Goal: Information Seeking & Learning: Learn about a topic

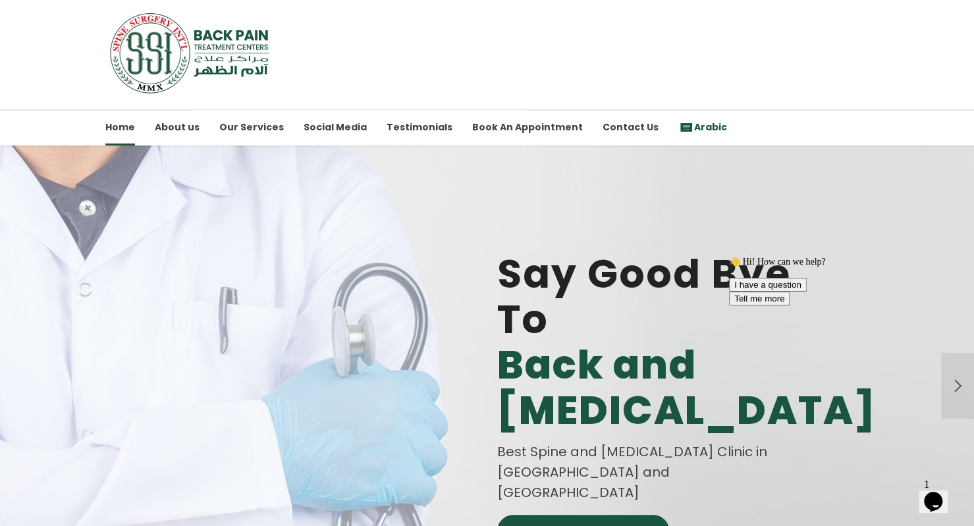
click at [694, 125] on span "Arabic" at bounding box center [710, 127] width 33 height 13
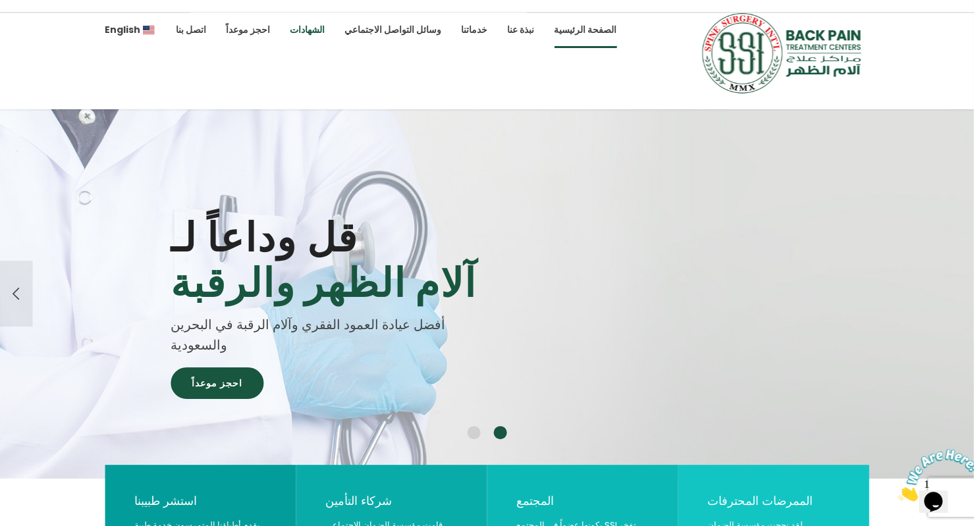
click at [294, 26] on link "الشهادات" at bounding box center [308, 30] width 35 height 36
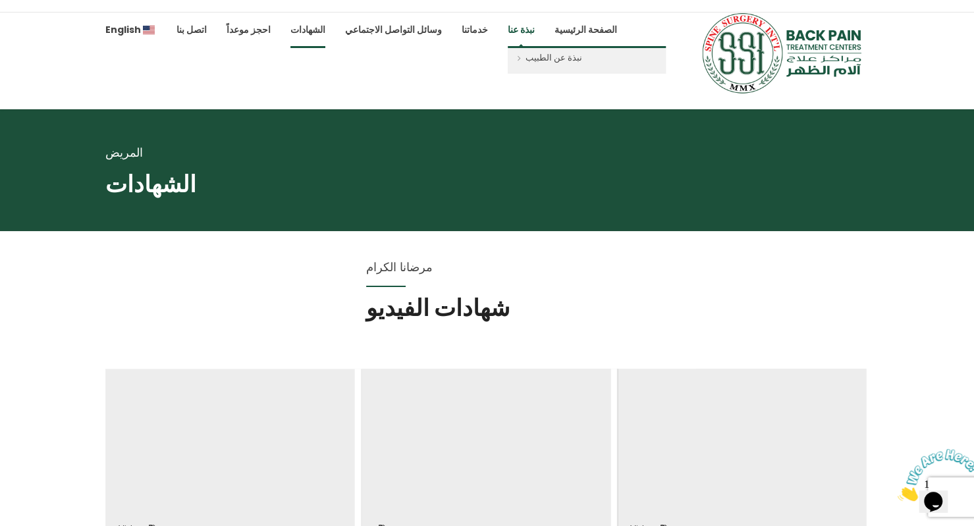
click at [508, 32] on link "نبذة عنا" at bounding box center [521, 30] width 27 height 36
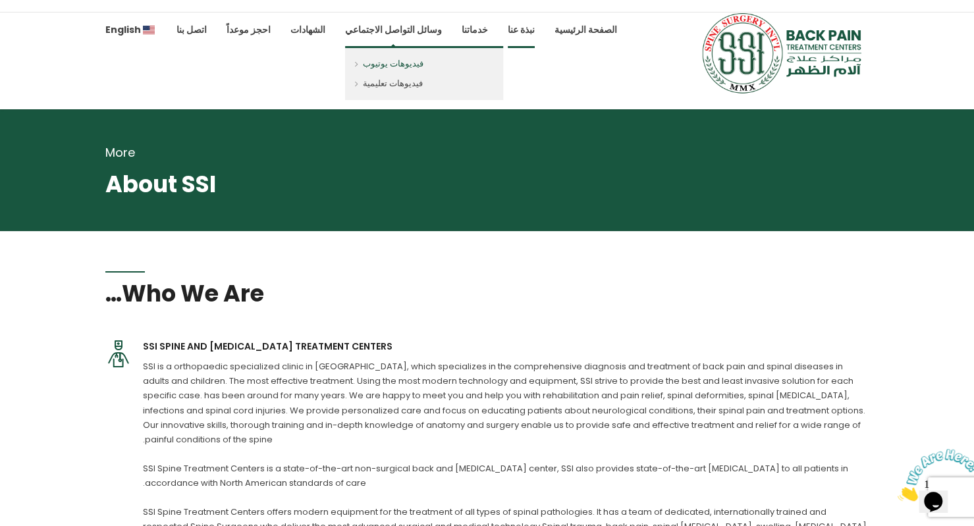
click at [366, 68] on link "فيديوهات يوتيوب" at bounding box center [424, 60] width 158 height 28
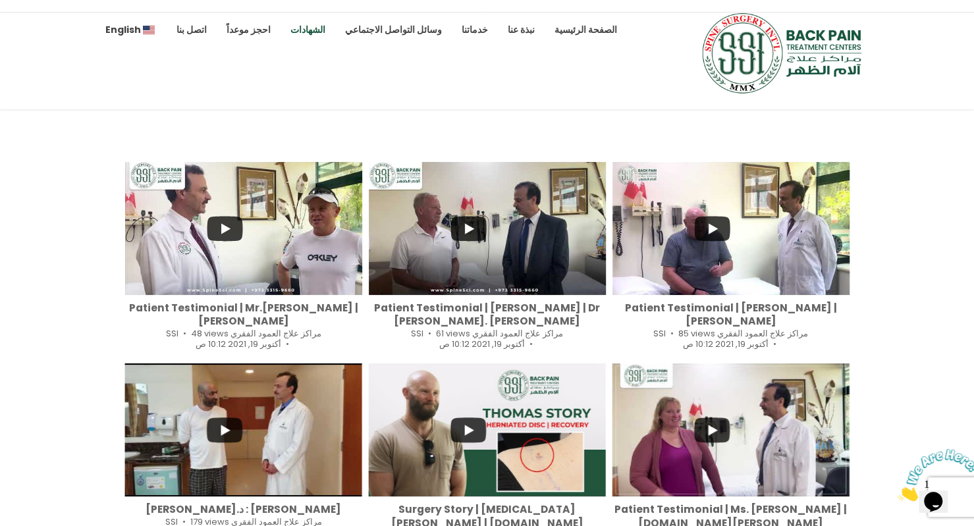
click at [291, 23] on link "الشهادات" at bounding box center [308, 30] width 35 height 36
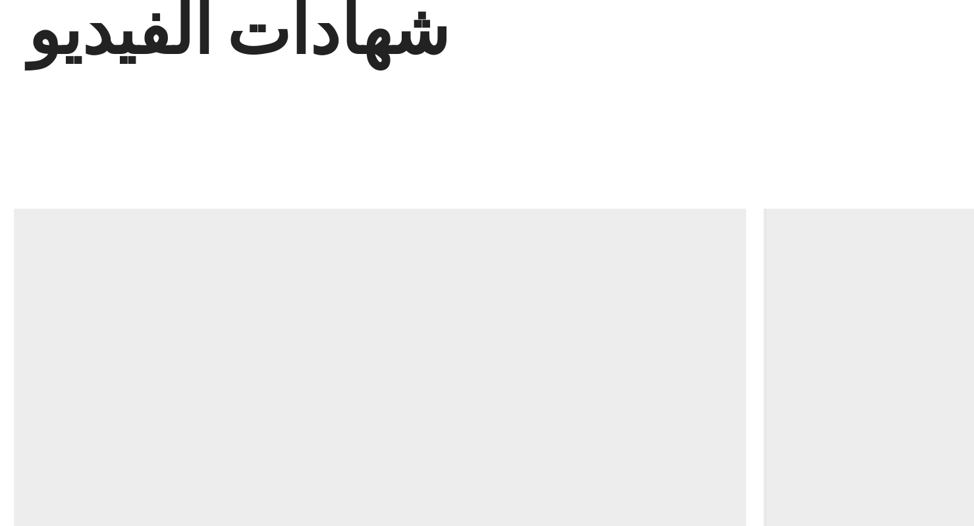
click at [663, 347] on div at bounding box center [617, 341] width 503 height 27
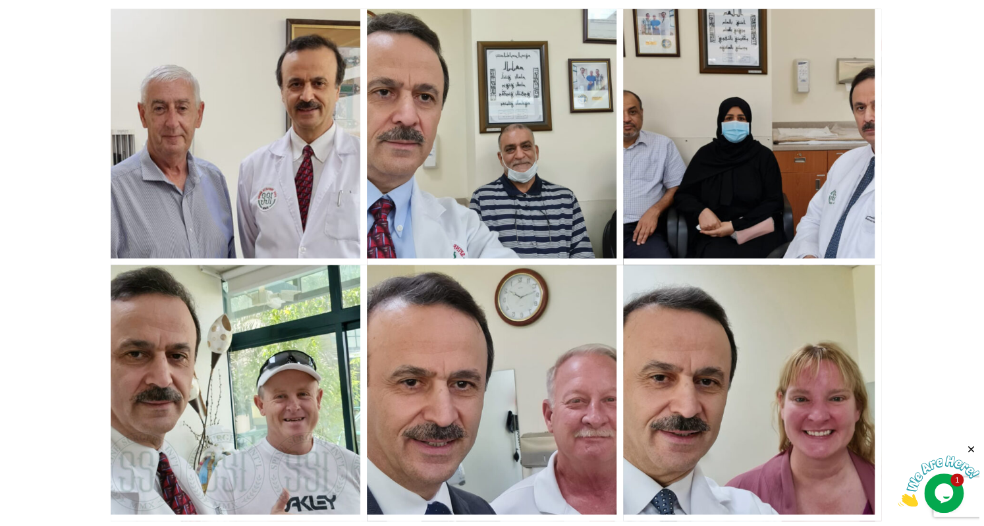
scroll to position [1343, 0]
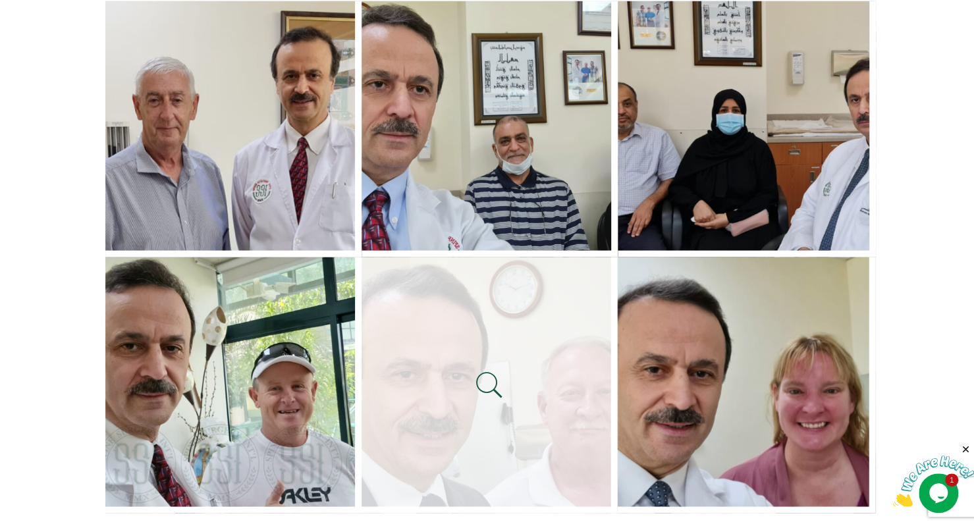
click at [420, 459] on link at bounding box center [490, 385] width 256 height 256
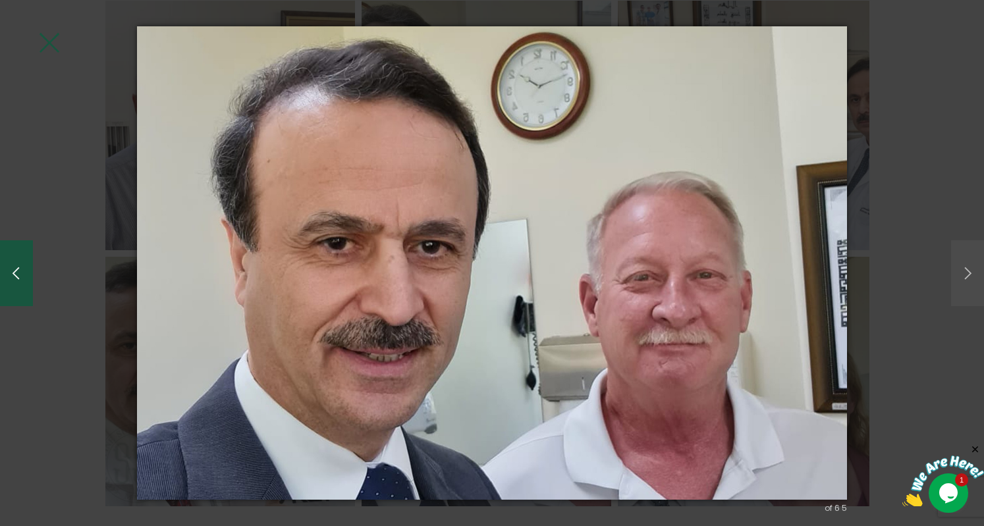
click at [18, 275] on button "button" at bounding box center [16, 273] width 33 height 66
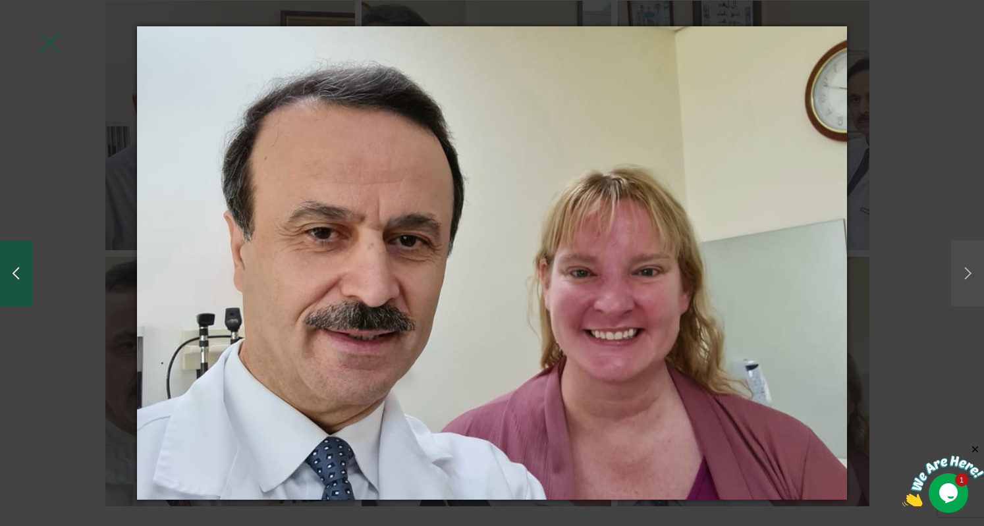
click at [18, 275] on button "button" at bounding box center [16, 273] width 33 height 66
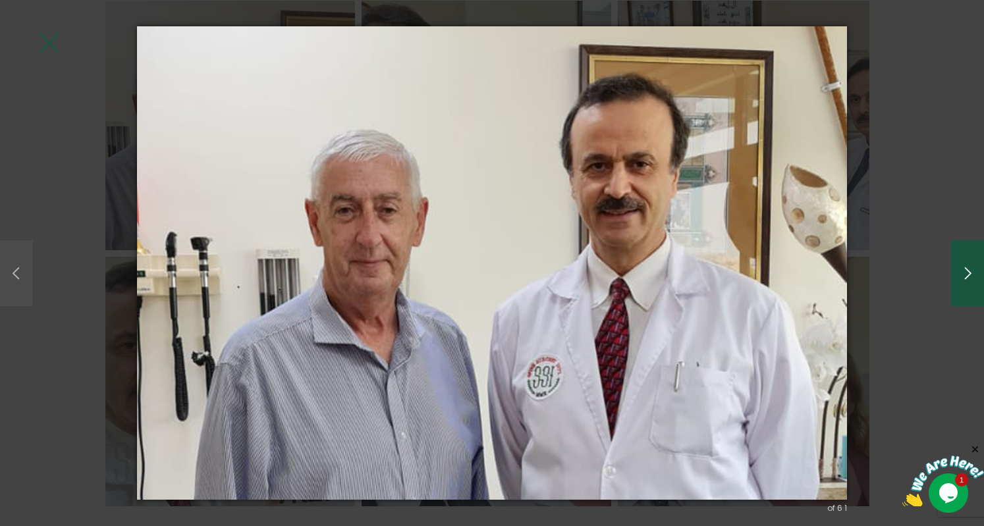
click at [963, 273] on button "button" at bounding box center [967, 273] width 33 height 66
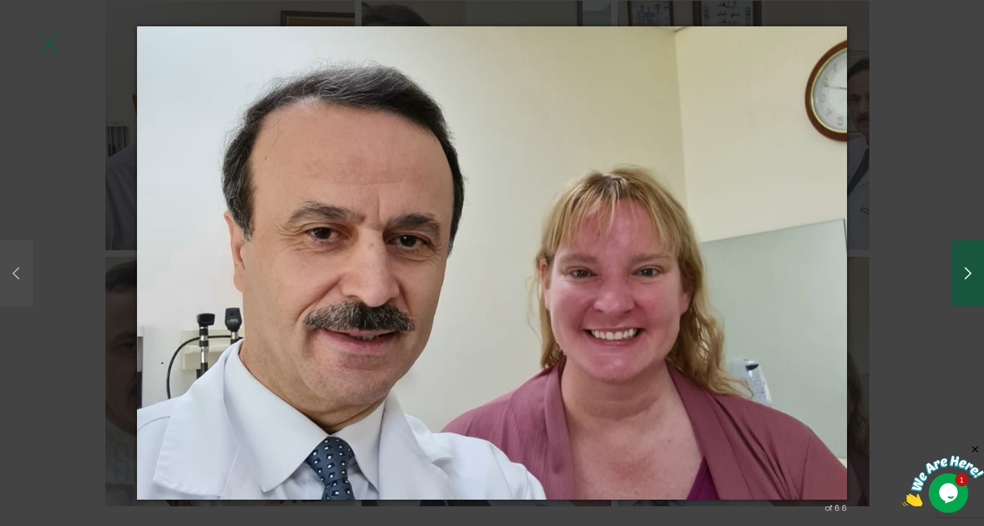
click at [963, 273] on button "button" at bounding box center [967, 273] width 33 height 66
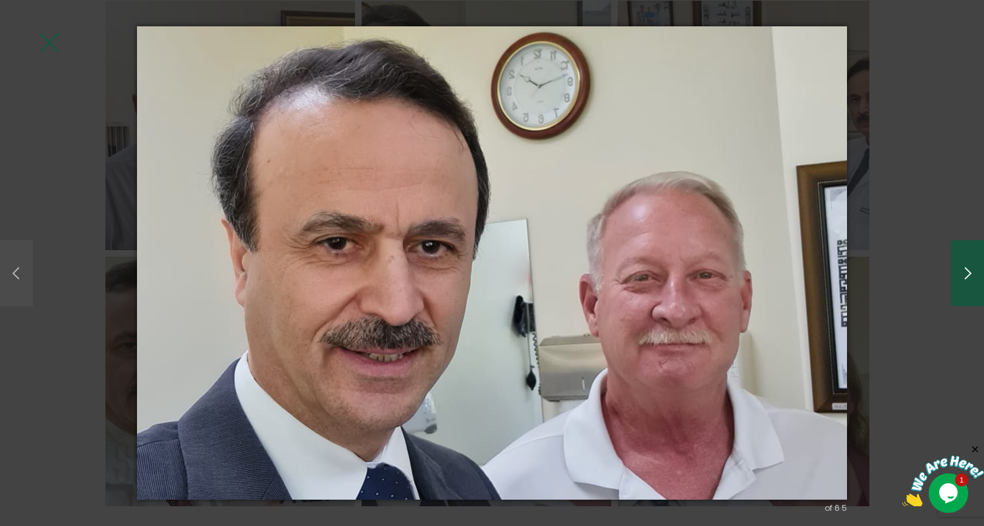
click at [963, 273] on button "button" at bounding box center [967, 273] width 33 height 66
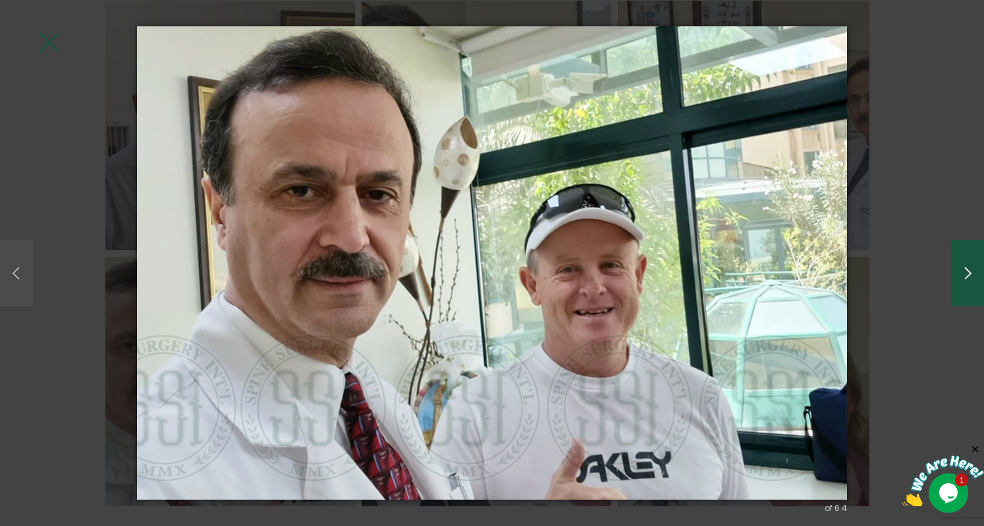
click at [963, 273] on button "button" at bounding box center [967, 273] width 33 height 66
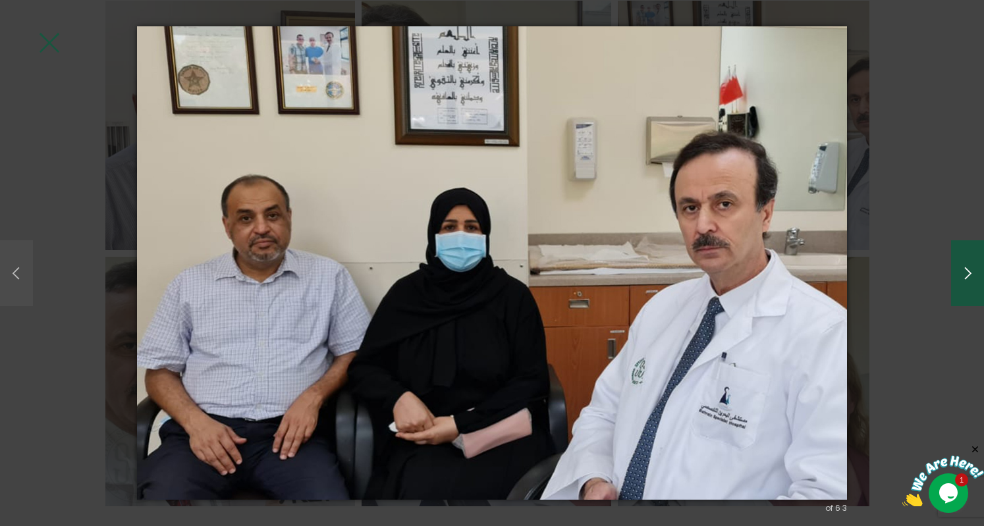
click at [963, 273] on button "button" at bounding box center [967, 273] width 33 height 66
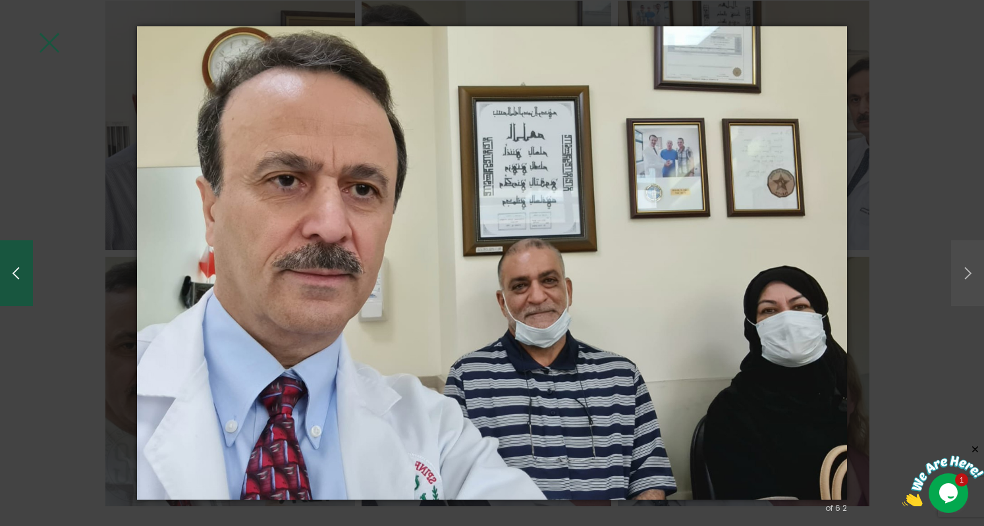
click at [16, 279] on button "button" at bounding box center [16, 273] width 33 height 66
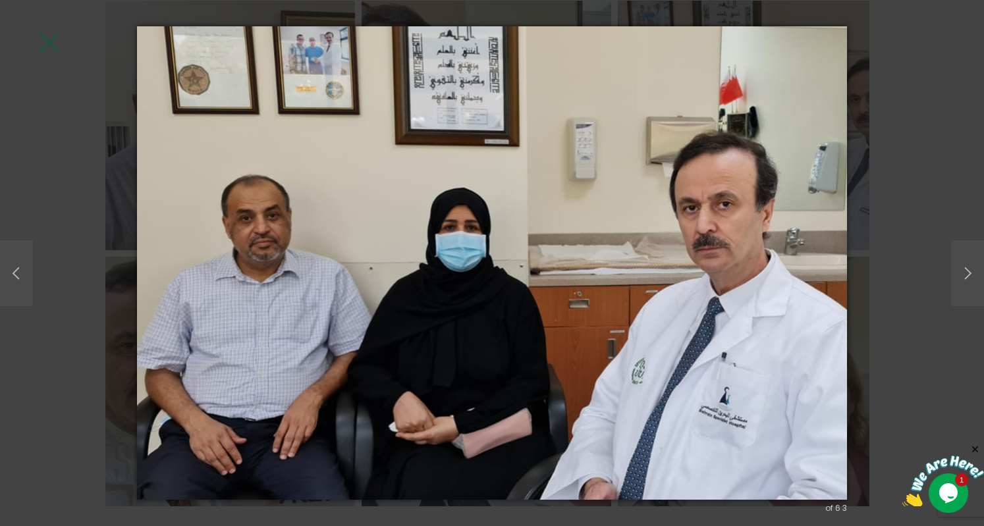
click at [329, 104] on img at bounding box center [492, 263] width 711 height 526
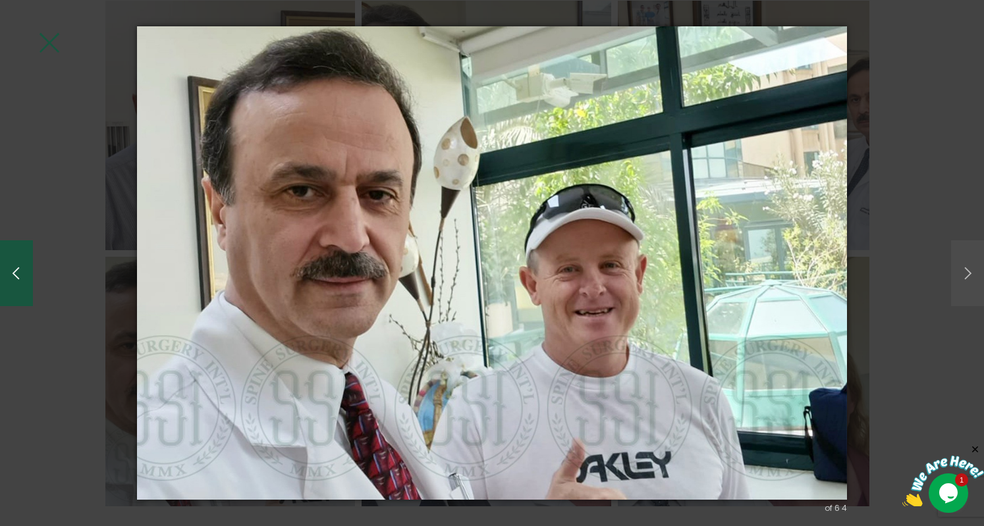
click at [10, 284] on button "button" at bounding box center [16, 273] width 33 height 66
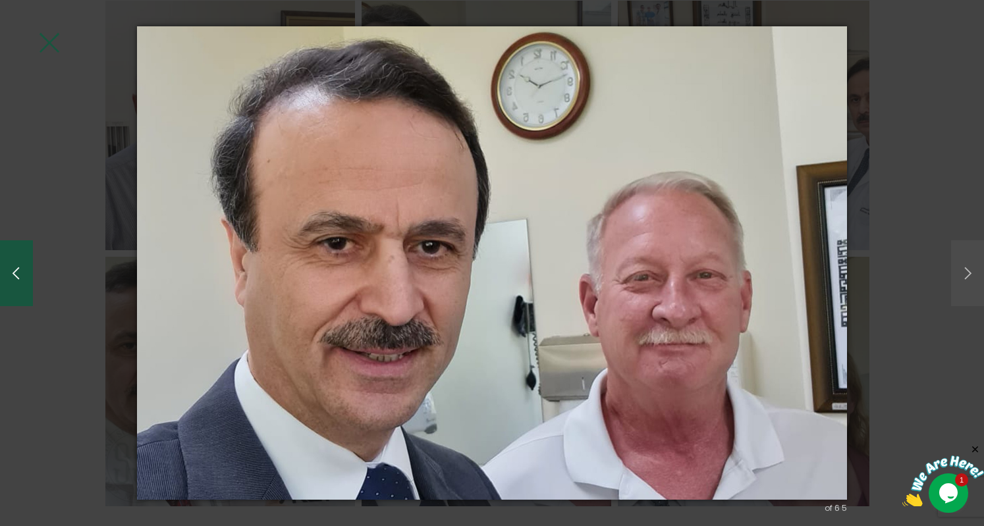
click at [13, 280] on button "button" at bounding box center [16, 273] width 33 height 66
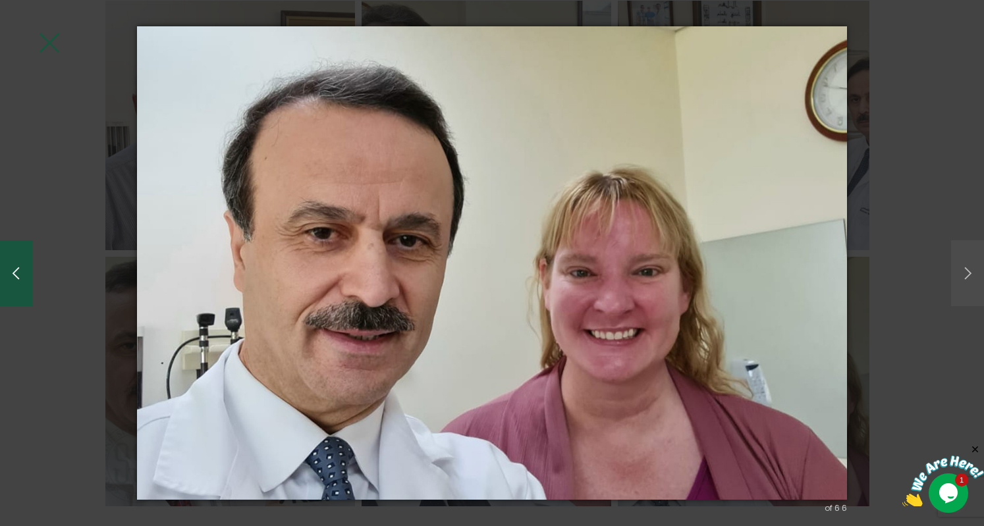
click at [13, 280] on button "button" at bounding box center [16, 273] width 33 height 66
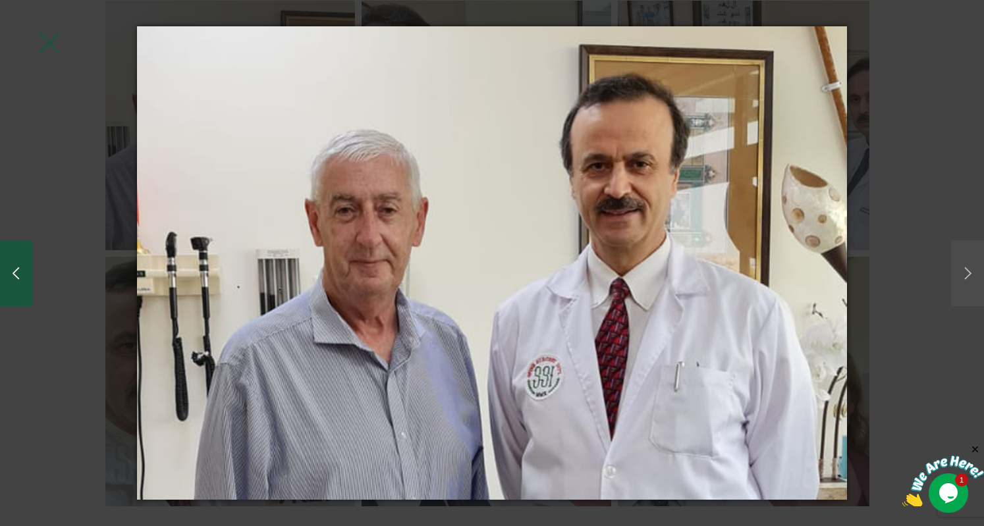
click at [13, 280] on button "button" at bounding box center [16, 273] width 33 height 66
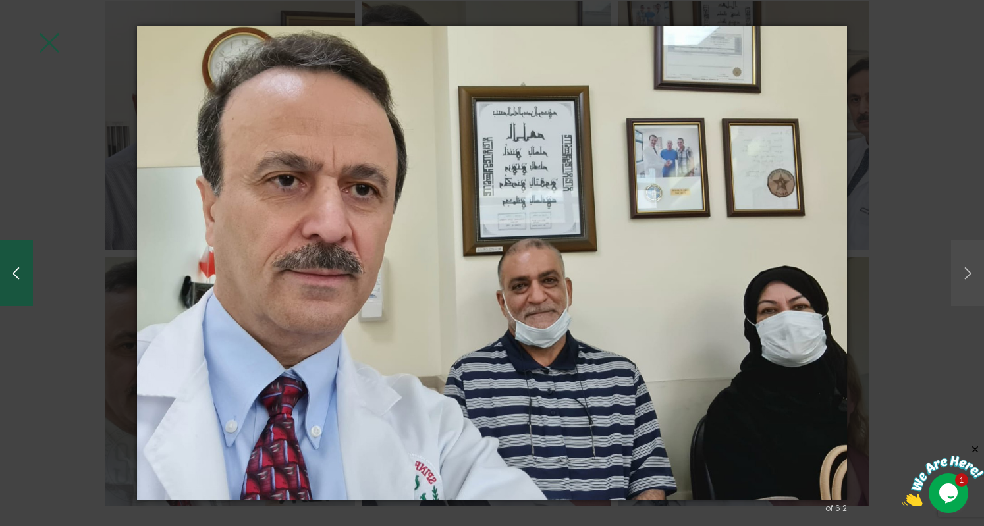
click at [9, 279] on button "button" at bounding box center [16, 273] width 33 height 66
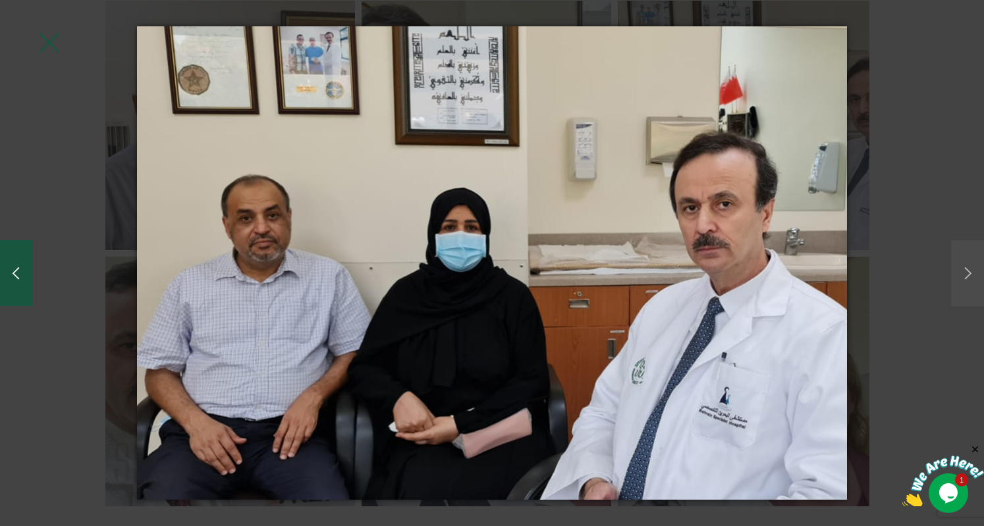
click at [9, 279] on button "button" at bounding box center [16, 273] width 33 height 66
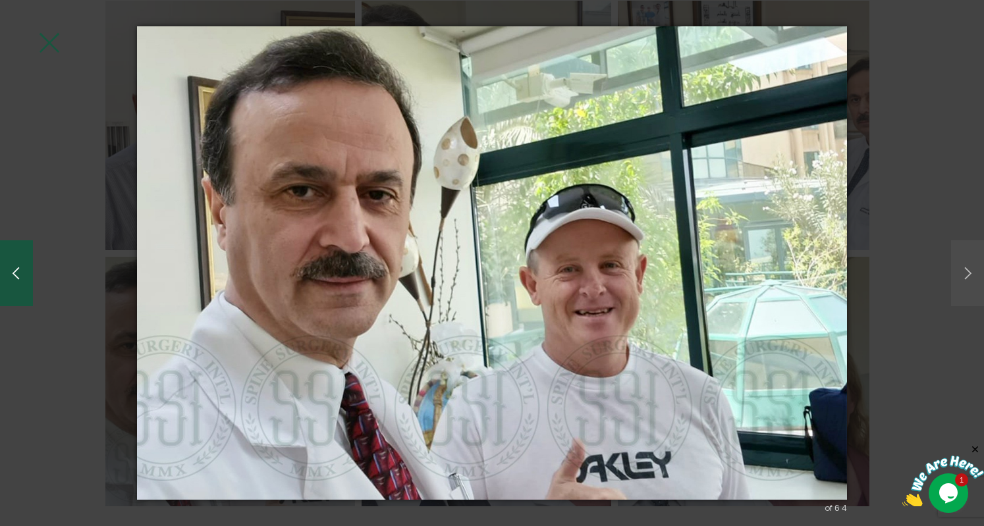
click at [9, 279] on button "button" at bounding box center [16, 273] width 33 height 66
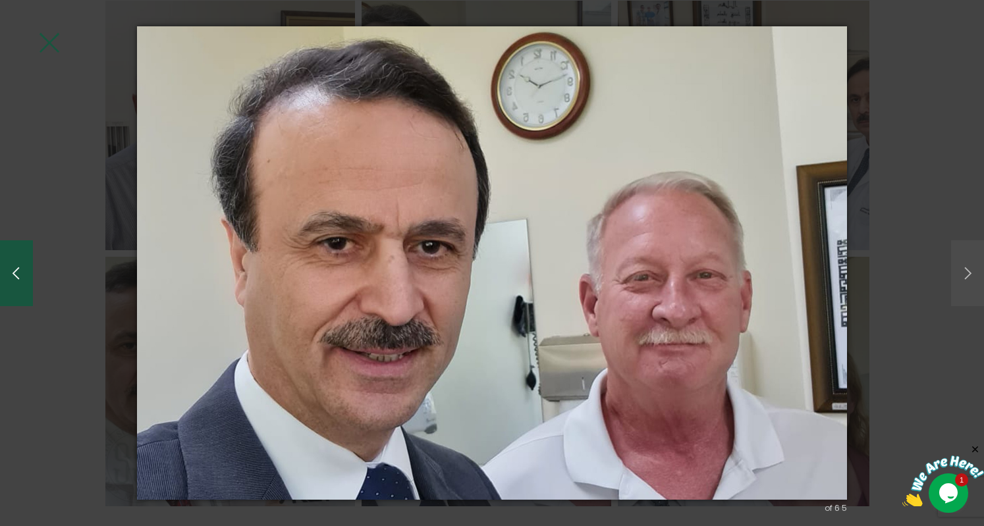
click at [9, 279] on button "button" at bounding box center [16, 273] width 33 height 66
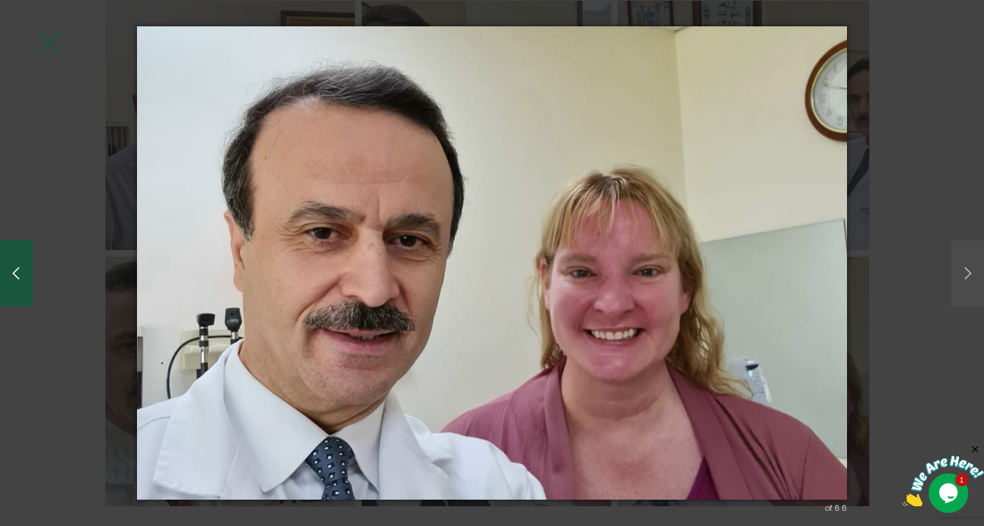
click at [9, 279] on button "button" at bounding box center [16, 273] width 33 height 66
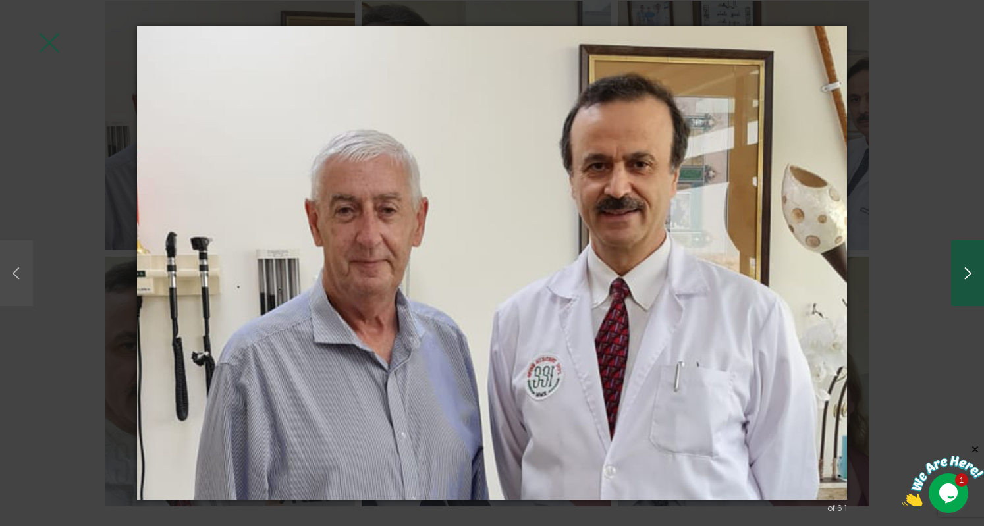
click at [972, 268] on button "button" at bounding box center [967, 273] width 33 height 66
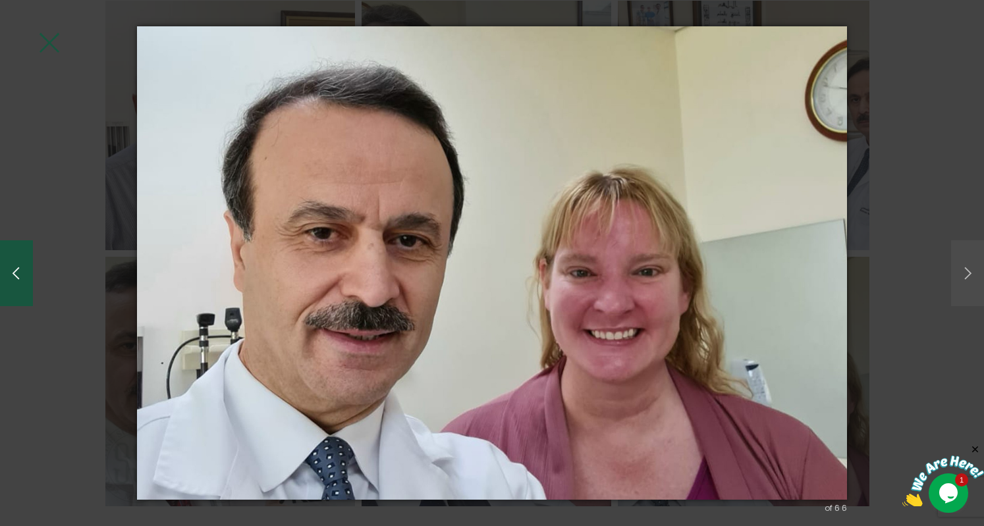
click at [24, 258] on button "button" at bounding box center [16, 273] width 33 height 66
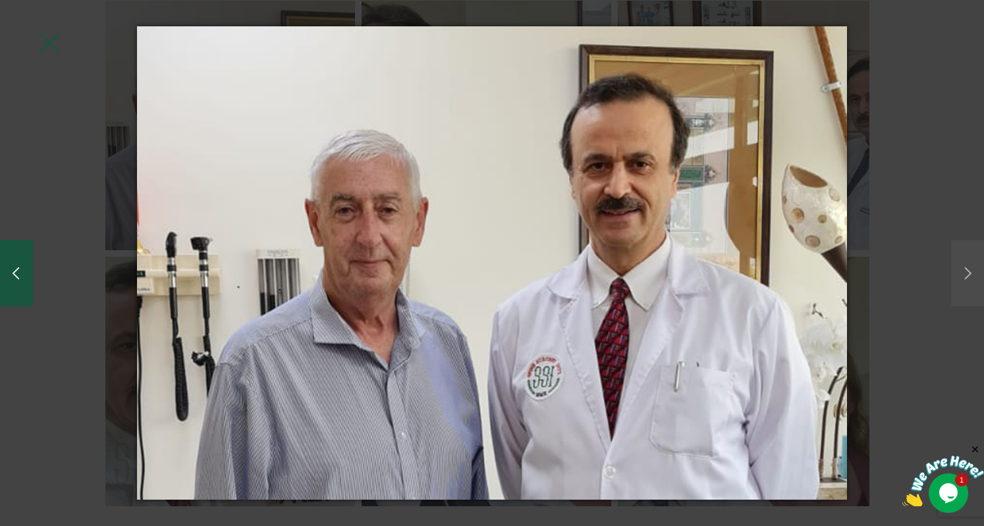
click at [24, 258] on button "button" at bounding box center [16, 273] width 33 height 66
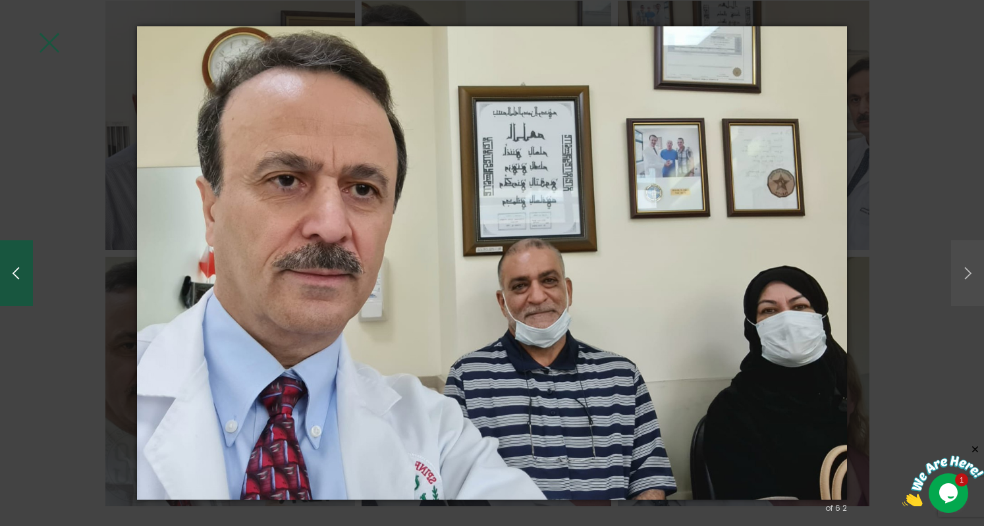
click at [24, 258] on button "button" at bounding box center [16, 273] width 33 height 66
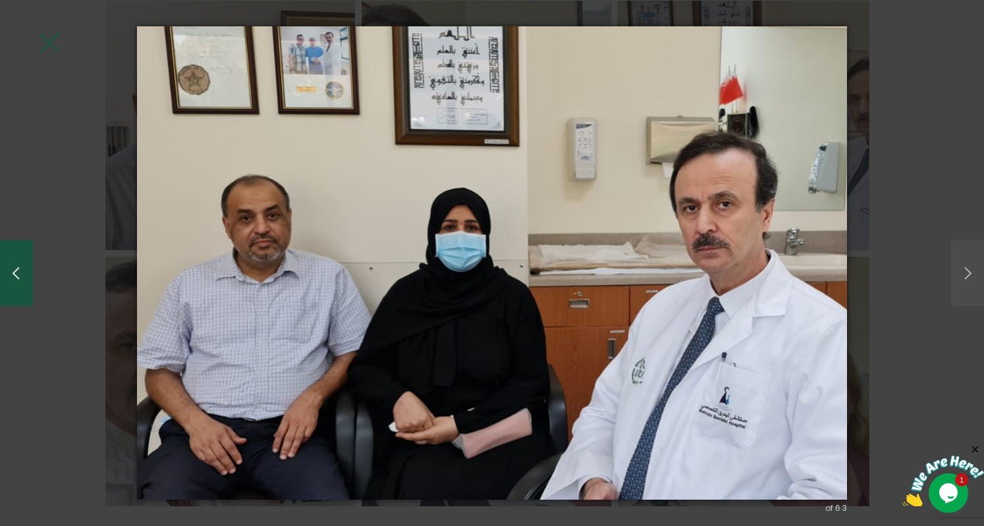
click at [24, 258] on button "button" at bounding box center [16, 273] width 33 height 66
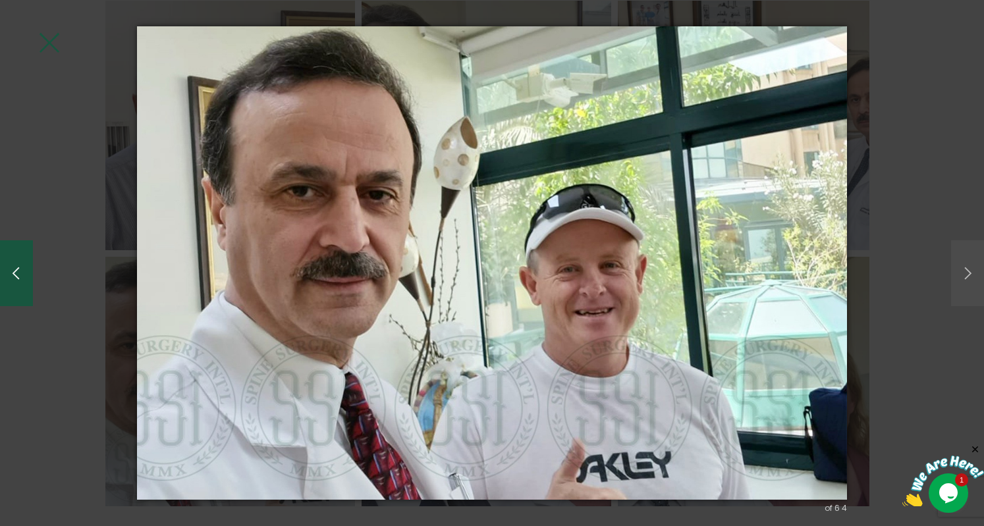
click at [24, 258] on button "button" at bounding box center [16, 273] width 33 height 66
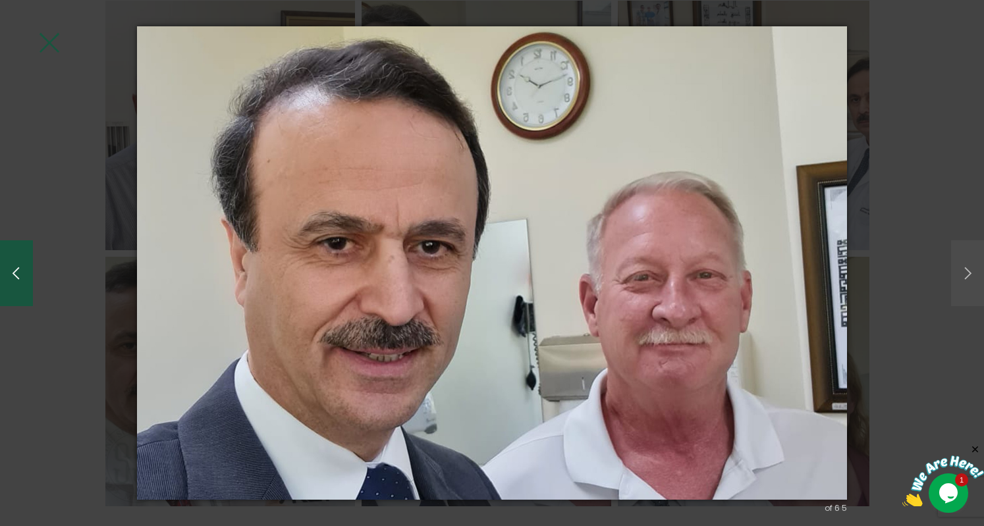
click at [24, 258] on button "button" at bounding box center [16, 273] width 33 height 66
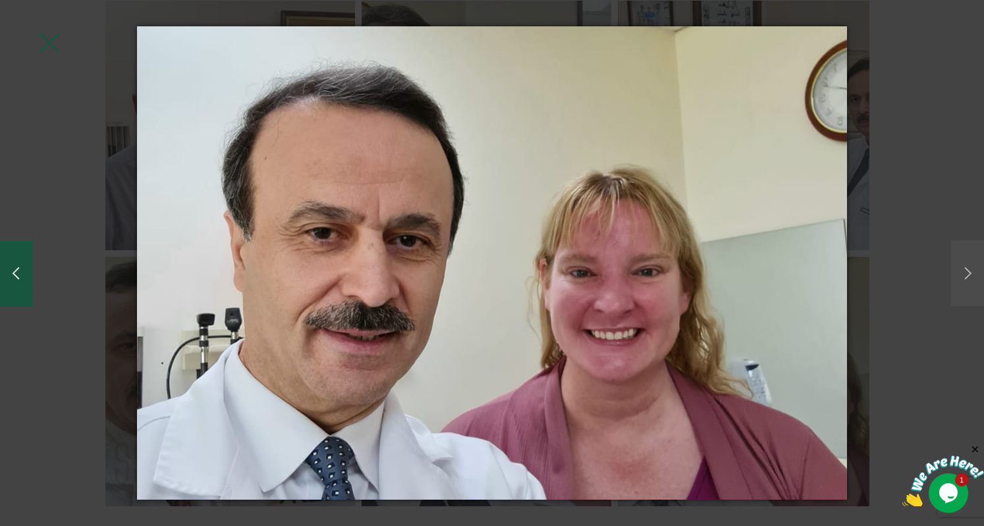
click at [24, 258] on button "button" at bounding box center [16, 273] width 33 height 66
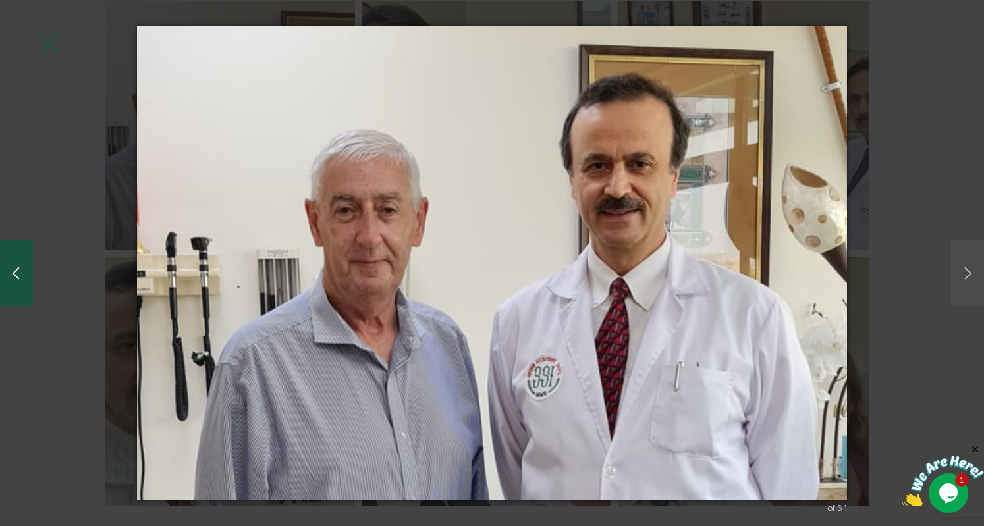
click at [24, 258] on button "button" at bounding box center [16, 273] width 33 height 66
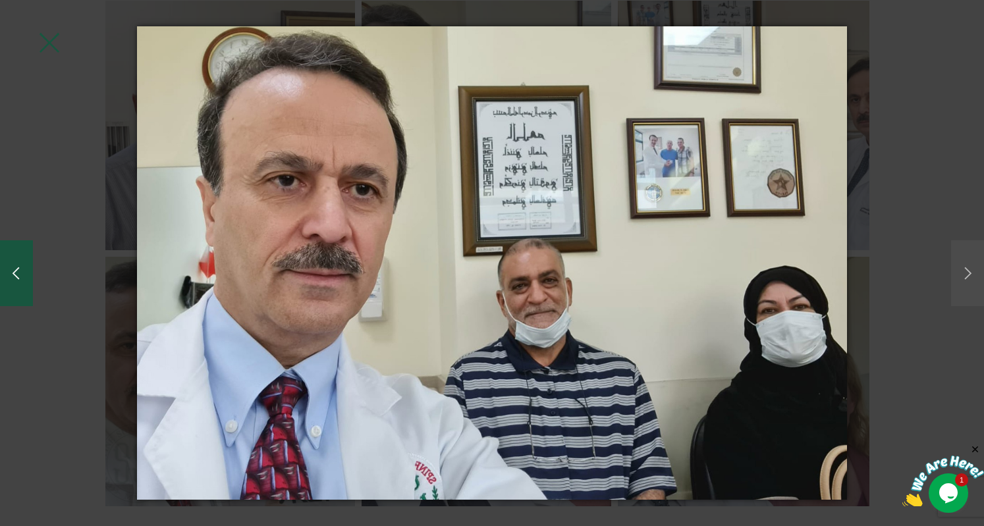
click at [24, 258] on button "button" at bounding box center [16, 273] width 33 height 66
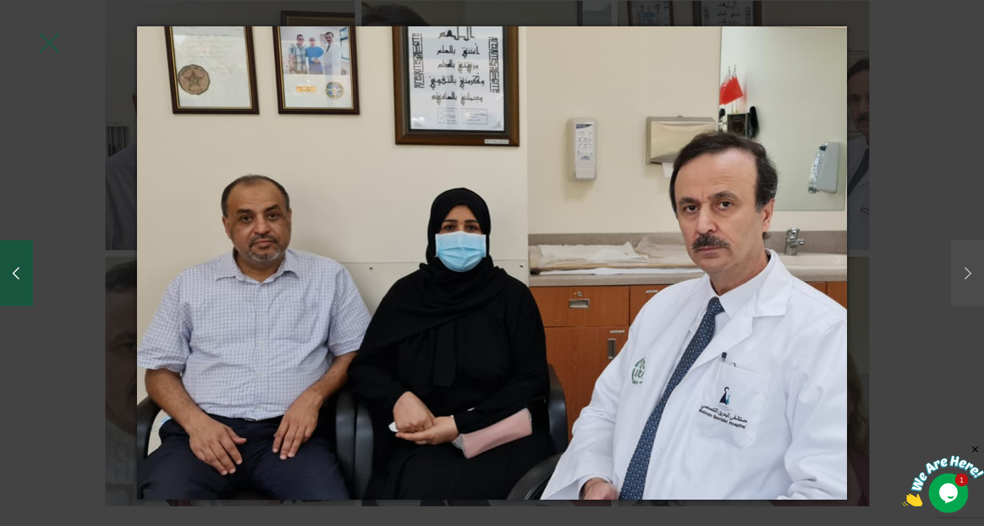
click at [24, 258] on button "button" at bounding box center [16, 273] width 33 height 66
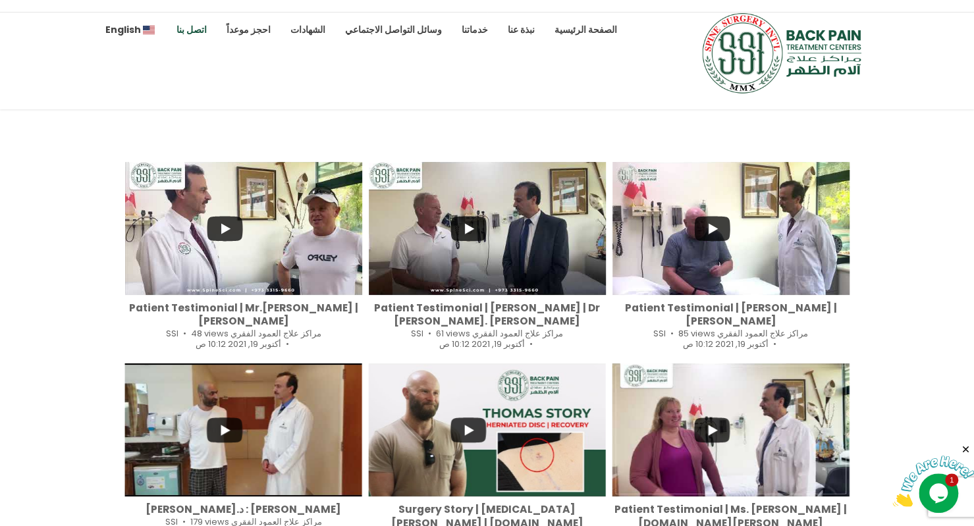
click at [188, 32] on link "اتصل بنا" at bounding box center [192, 30] width 30 height 36
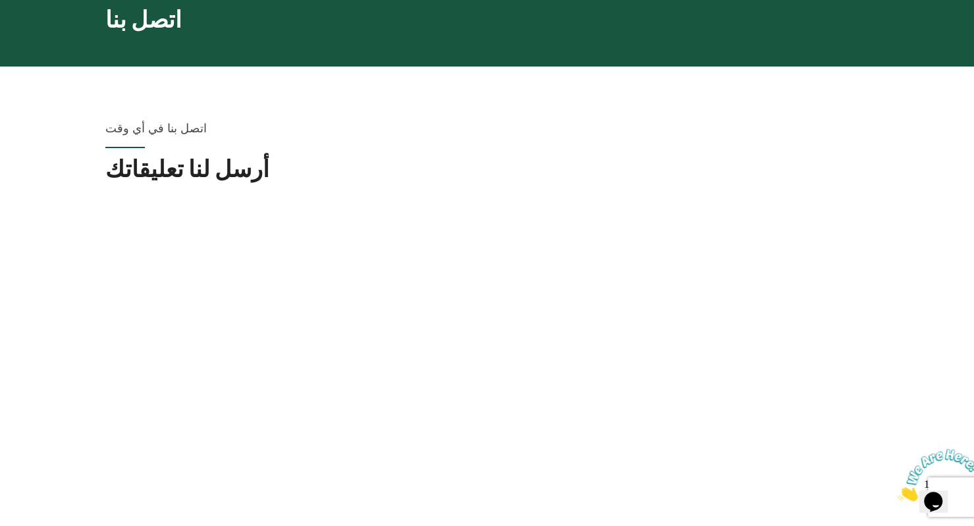
scroll to position [140, 0]
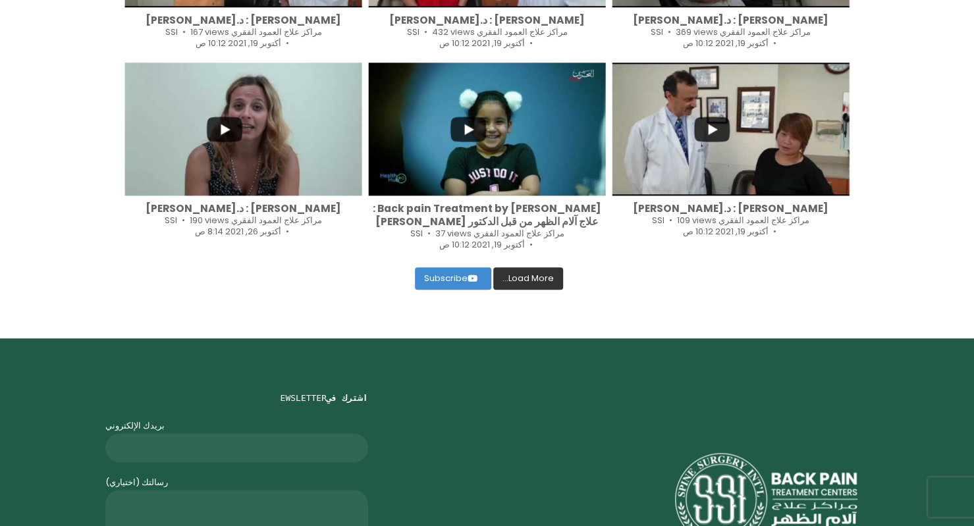
scroll to position [745, 0]
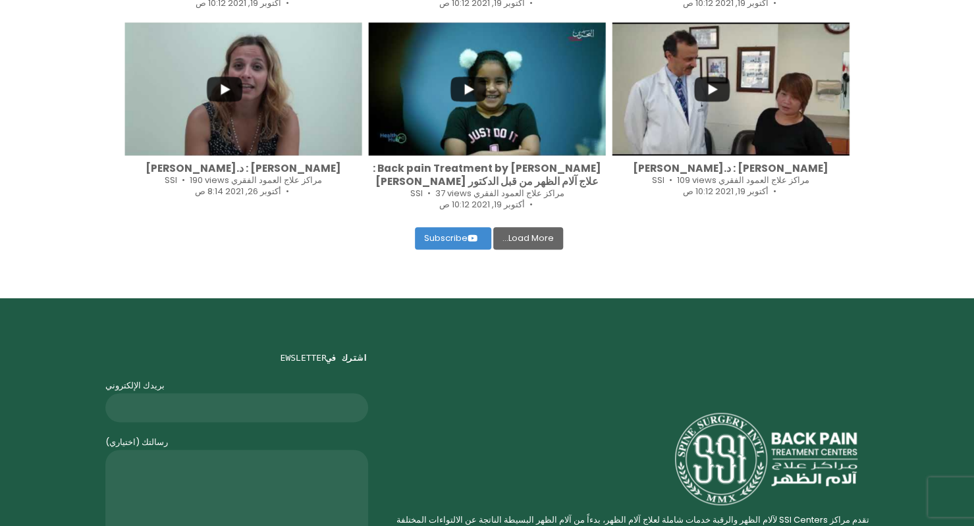
click at [514, 227] on link "Load More..." at bounding box center [528, 238] width 70 height 22
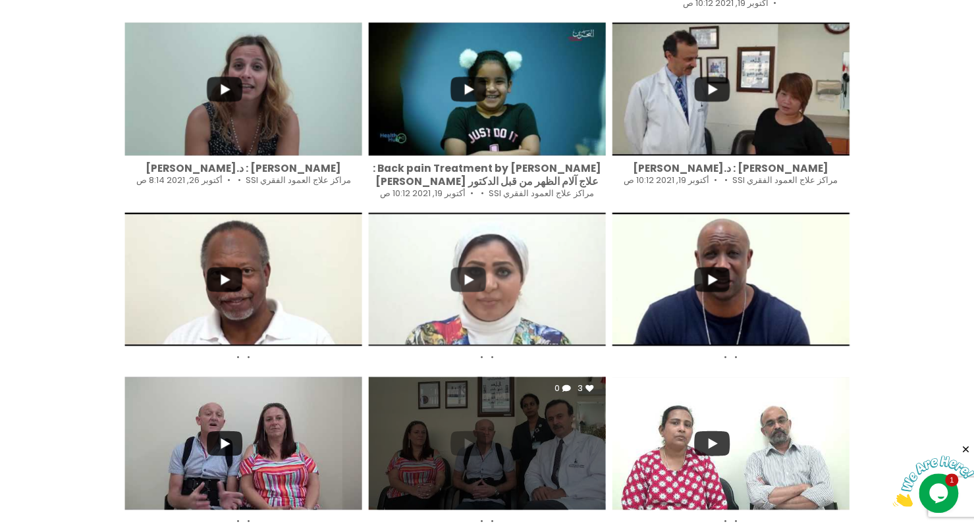
scroll to position [0, 0]
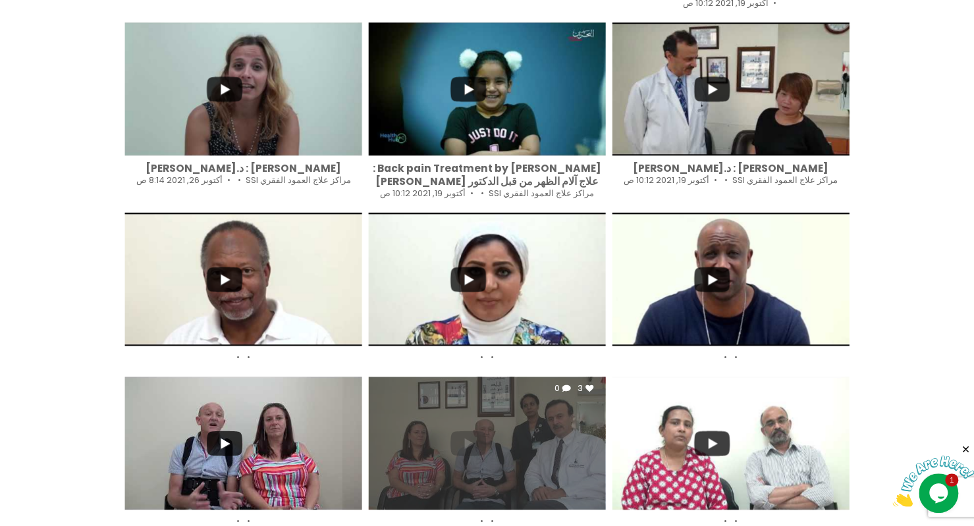
click at [553, 405] on div "3 0" at bounding box center [487, 443] width 237 height 133
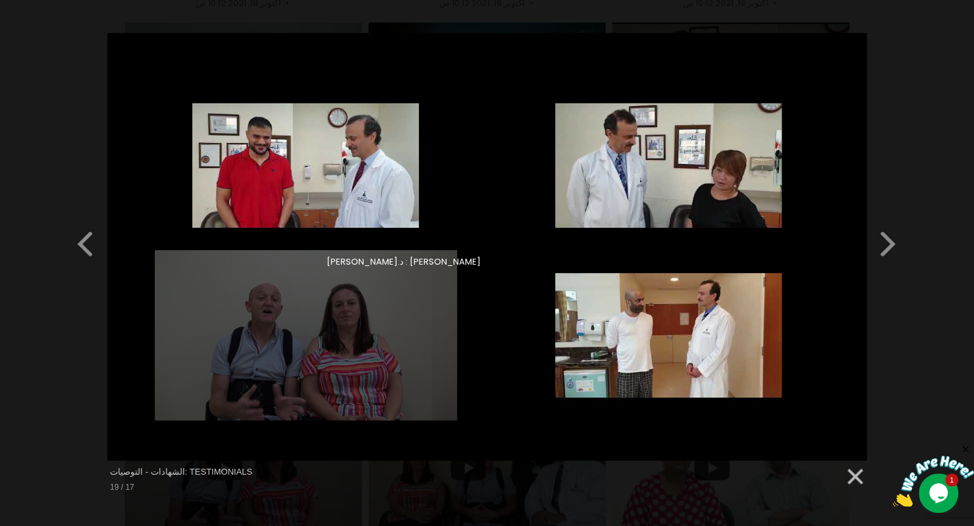
click at [297, 341] on div "[PERSON_NAME] : د.[PERSON_NAME]" at bounding box center [306, 335] width 363 height 170
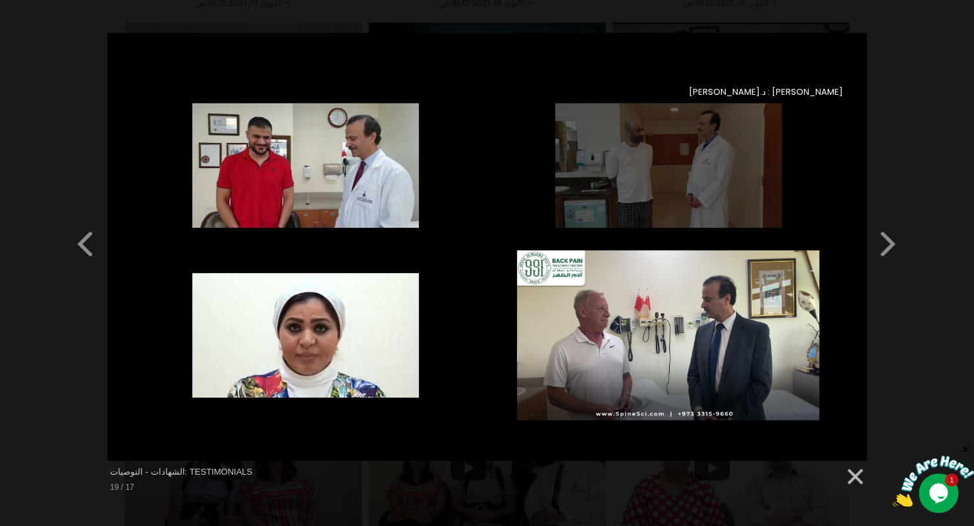
click at [586, 217] on div "[PERSON_NAME] : د.[PERSON_NAME]" at bounding box center [669, 165] width 363 height 170
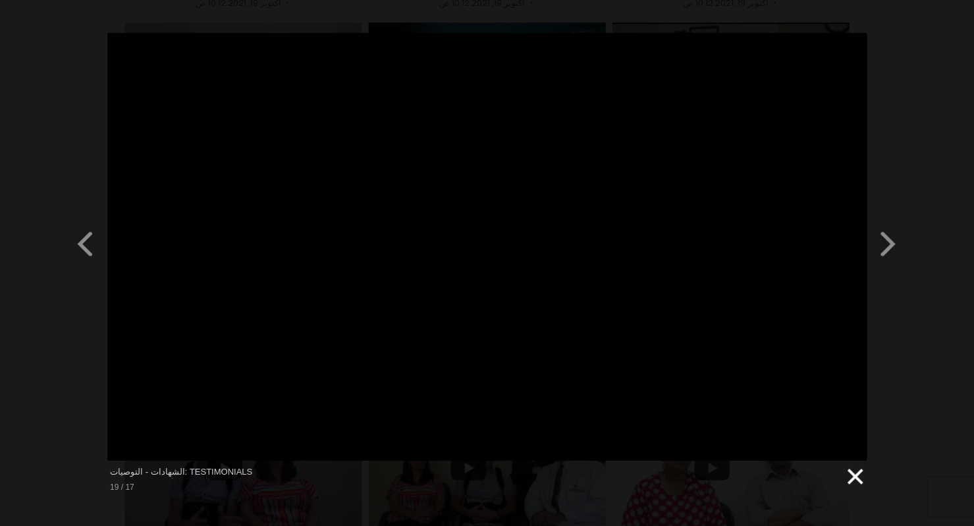
click at [851, 481] on link at bounding box center [855, 477] width 20 height 20
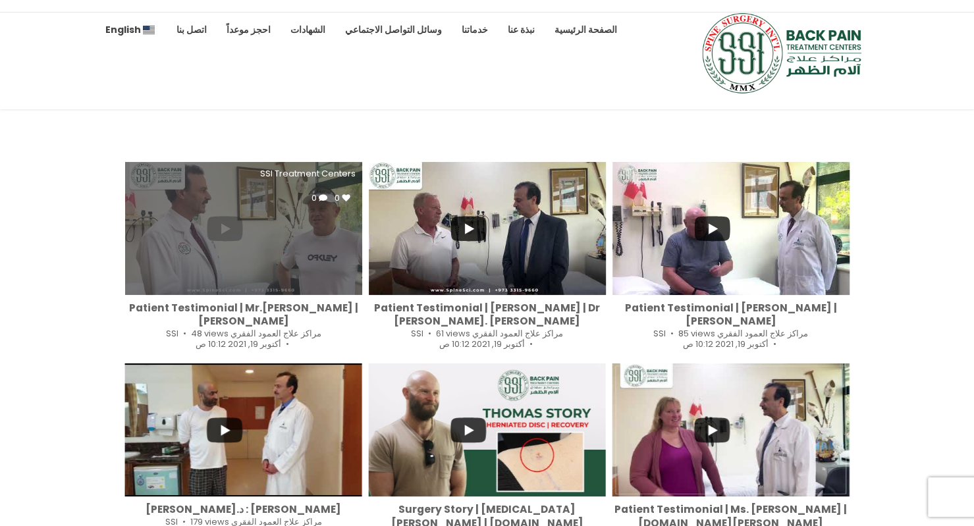
click at [286, 237] on div "SSI Treatment Centers 0 0" at bounding box center [243, 228] width 237 height 133
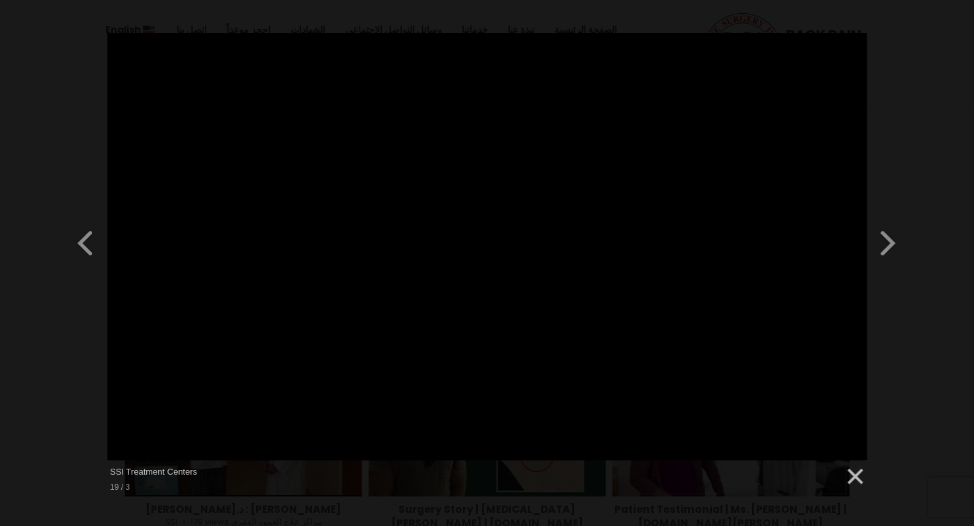
click at [874, 268] on div "Previous Slide Next Slide SSI Treatment Centers 3 / 19" at bounding box center [487, 267] width 974 height 469
